Goal: Find contact information

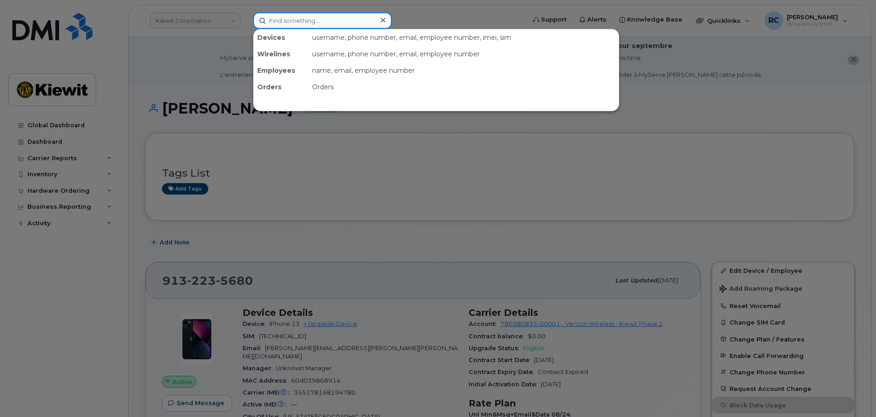
click at [340, 22] on input at bounding box center [322, 20] width 139 height 16
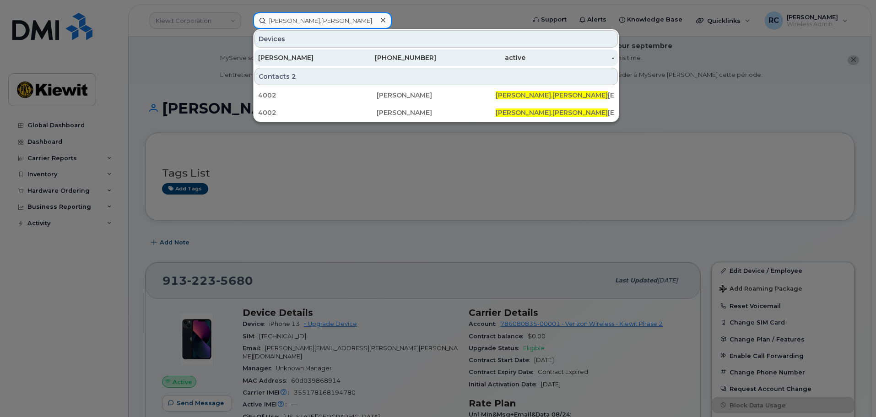
type input "[PERSON_NAME].[PERSON_NAME]"
click at [349, 55] on div "[PHONE_NUMBER]" at bounding box center [391, 57] width 89 height 9
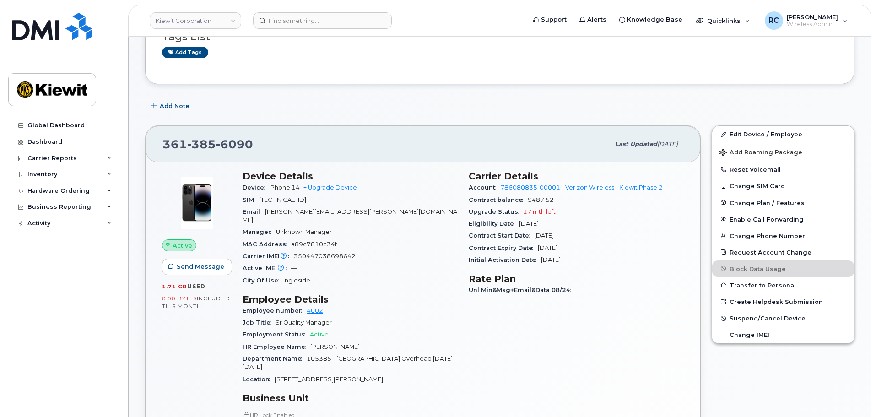
scroll to position [183, 0]
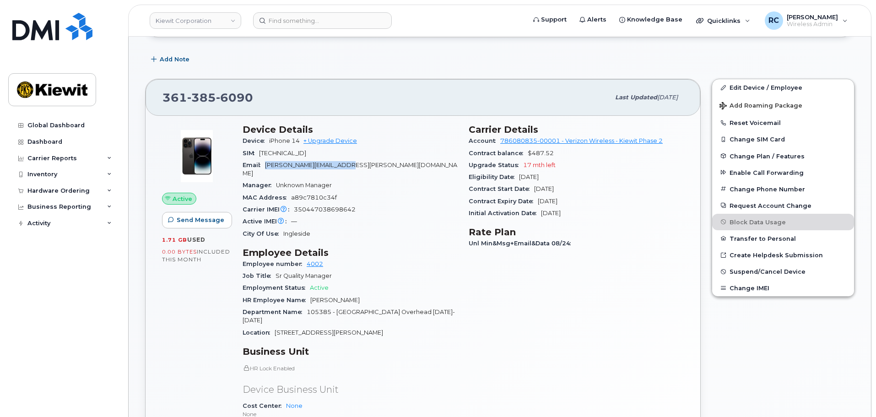
drag, startPoint x: 267, startPoint y: 165, endPoint x: 388, endPoint y: 165, distance: 120.4
click at [388, 165] on div "Email [PERSON_NAME][EMAIL_ADDRESS][PERSON_NAME][DOMAIN_NAME]" at bounding box center [350, 169] width 215 height 21
drag, startPoint x: 274, startPoint y: 97, endPoint x: 141, endPoint y: 100, distance: 133.2
click at [141, 100] on div "[PHONE_NUMBER] Last updated [DATE] Active Send Message 1.71 GB  used 0.00 Bytes…" at bounding box center [423, 305] width 567 height 464
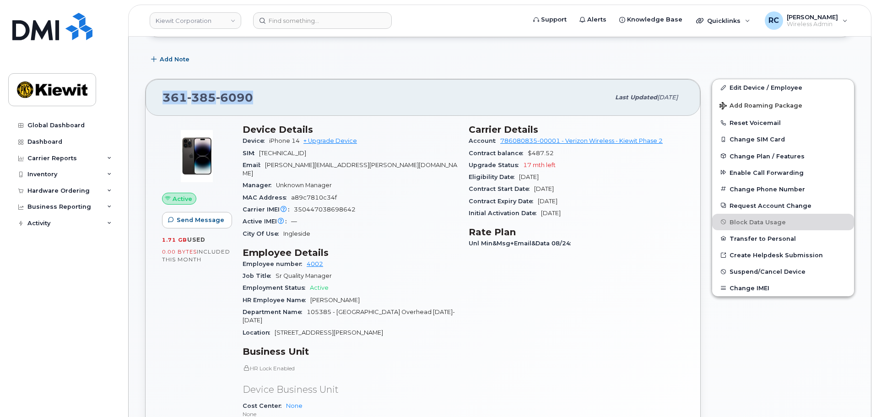
copy span "[PHONE_NUMBER]"
drag, startPoint x: 286, startPoint y: 140, endPoint x: 266, endPoint y: 140, distance: 19.7
click at [266, 140] on div "Device iPhone 14 + Upgrade Device" at bounding box center [350, 141] width 215 height 12
copy span "iPhone 14"
